Goal: Task Accomplishment & Management: Check status

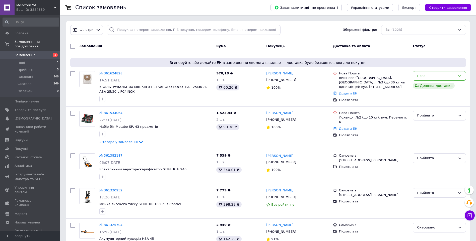
click at [31, 53] on span "Замовлення" at bounding box center [25, 55] width 21 height 5
drag, startPoint x: 34, startPoint y: 42, endPoint x: 34, endPoint y: 45, distance: 3.1
click at [34, 42] on span "Замовлення та повідомлення" at bounding box center [38, 44] width 46 height 9
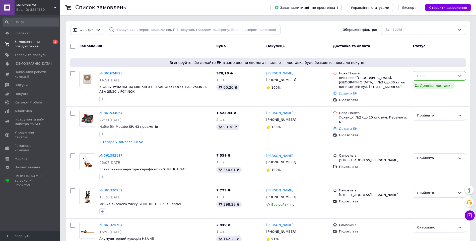
click at [33, 43] on span "Замовлення та повідомлення" at bounding box center [31, 44] width 32 height 9
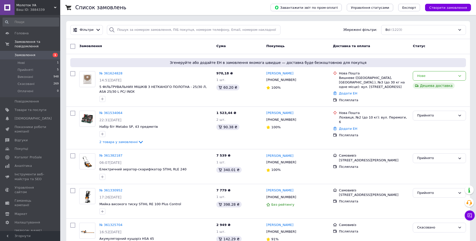
click at [32, 53] on span "Замовлення" at bounding box center [25, 55] width 21 height 5
click at [23, 34] on span "Головна" at bounding box center [22, 33] width 14 height 5
